Goal: Information Seeking & Learning: Learn about a topic

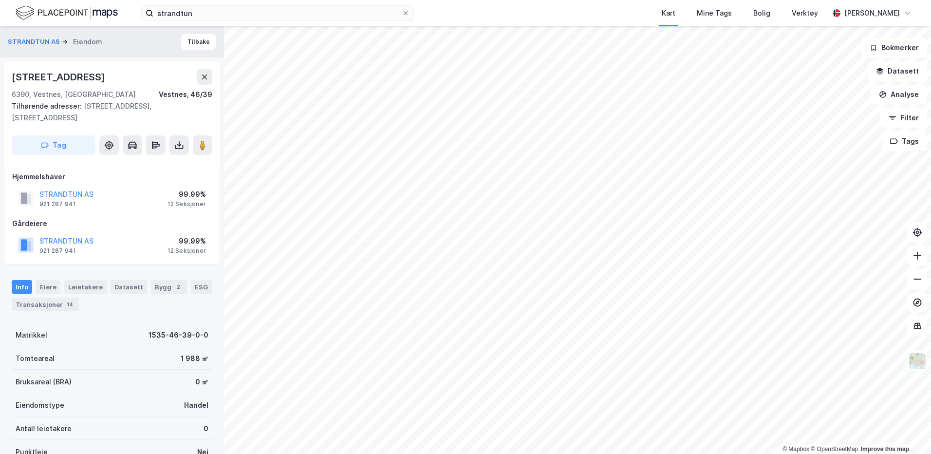
scroll to position [0, 0]
click at [403, 17] on div at bounding box center [406, 13] width 6 height 8
click at [402, 17] on input "strandtun" at bounding box center [277, 13] width 248 height 15
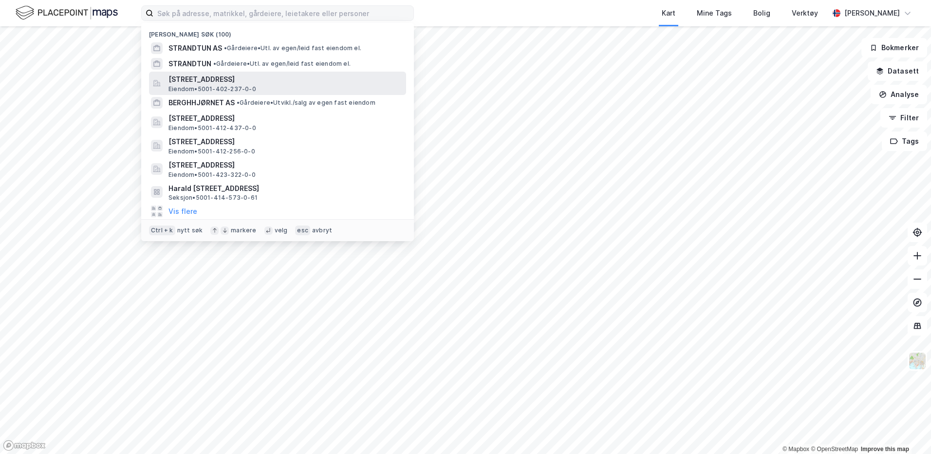
click at [246, 84] on span "[STREET_ADDRESS]" at bounding box center [285, 80] width 234 height 12
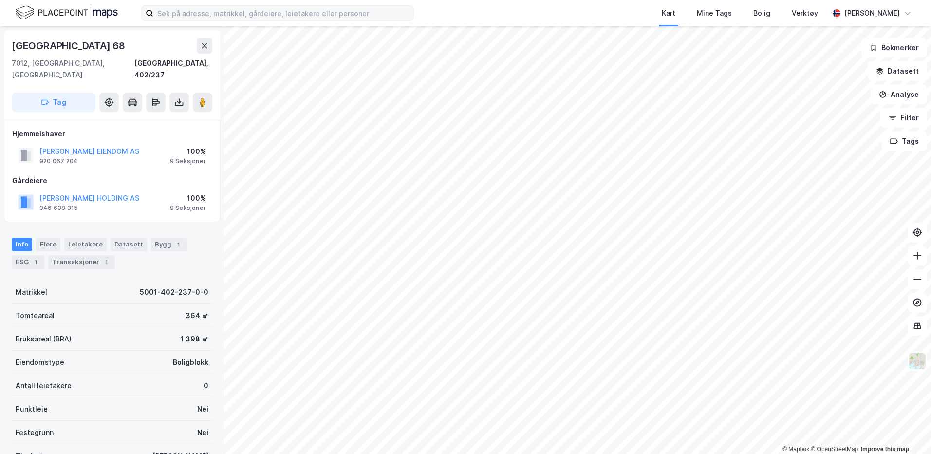
scroll to position [0, 0]
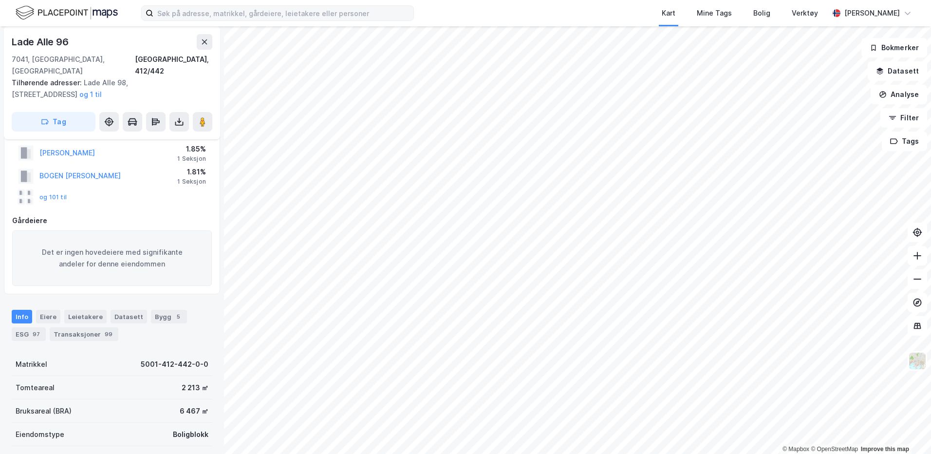
scroll to position [0, 0]
